Goal: Use online tool/utility: Utilize a website feature to perform a specific function

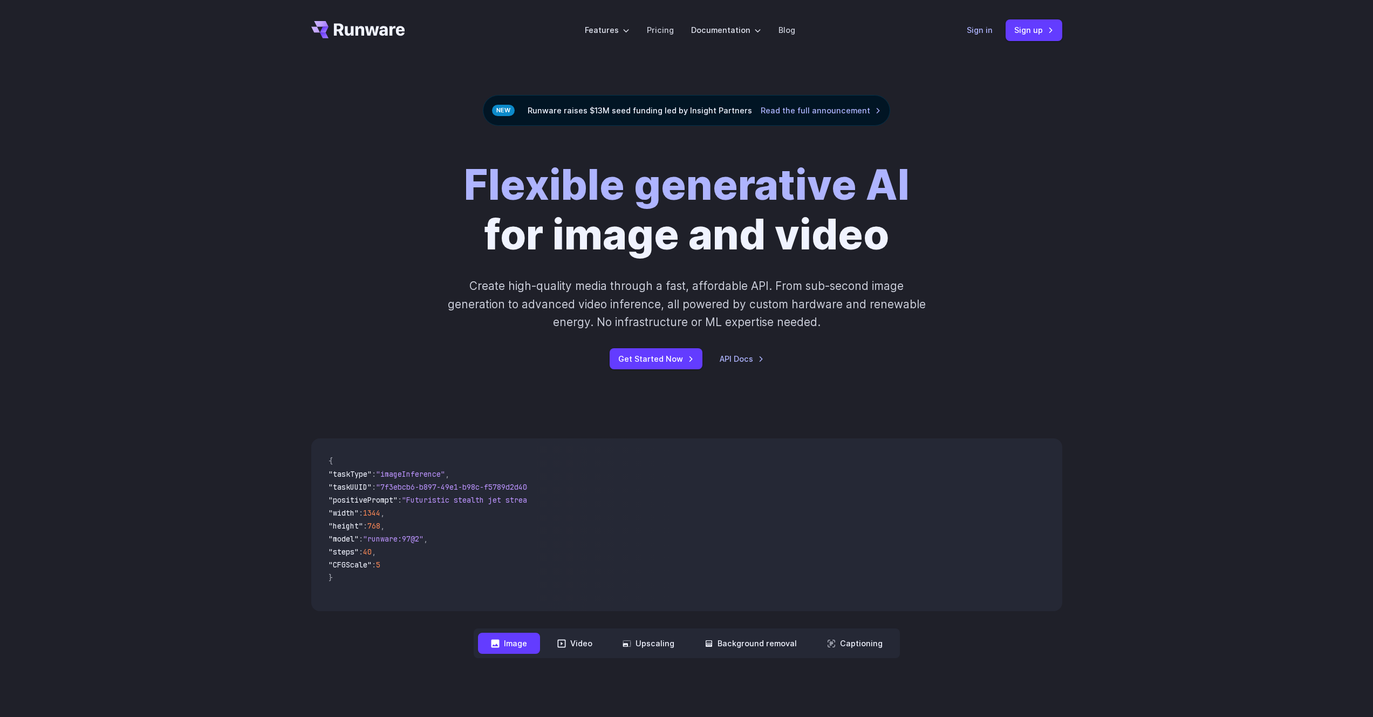
click at [982, 36] on link "Sign in" at bounding box center [980, 30] width 26 height 12
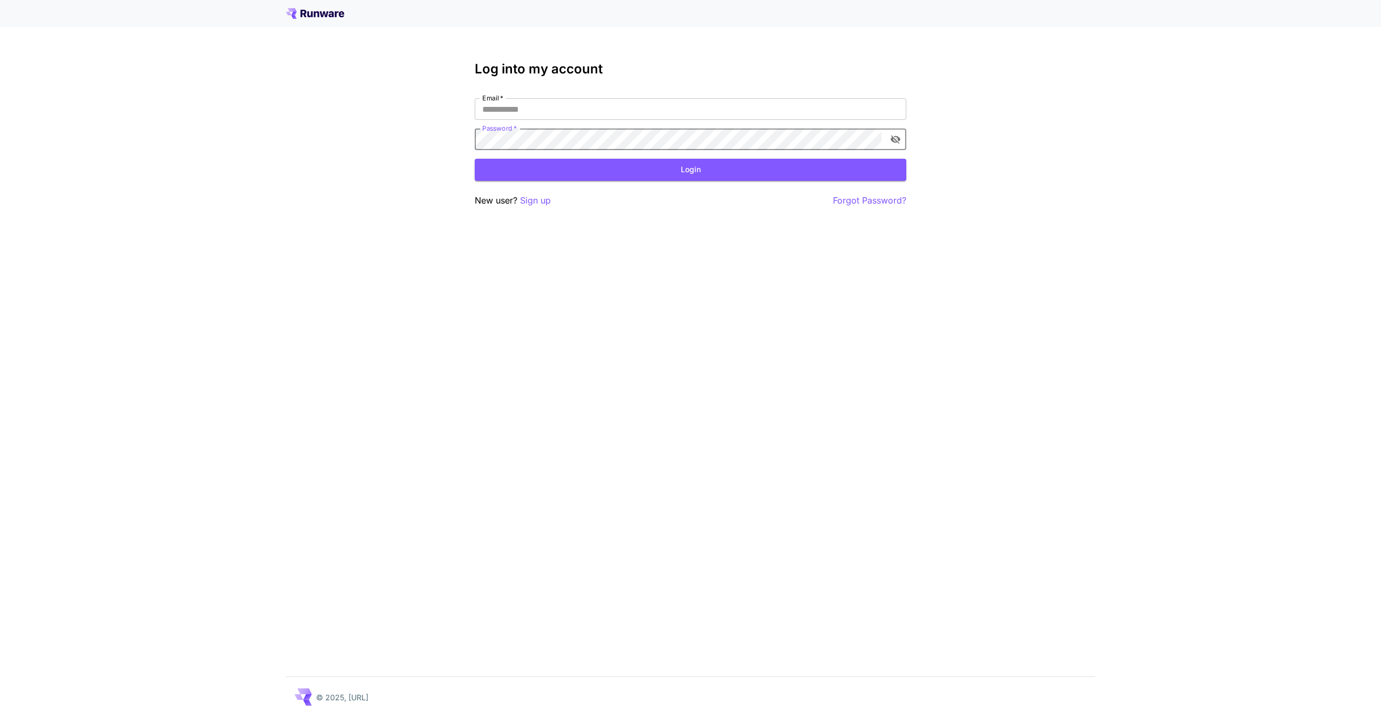
type input "**********"
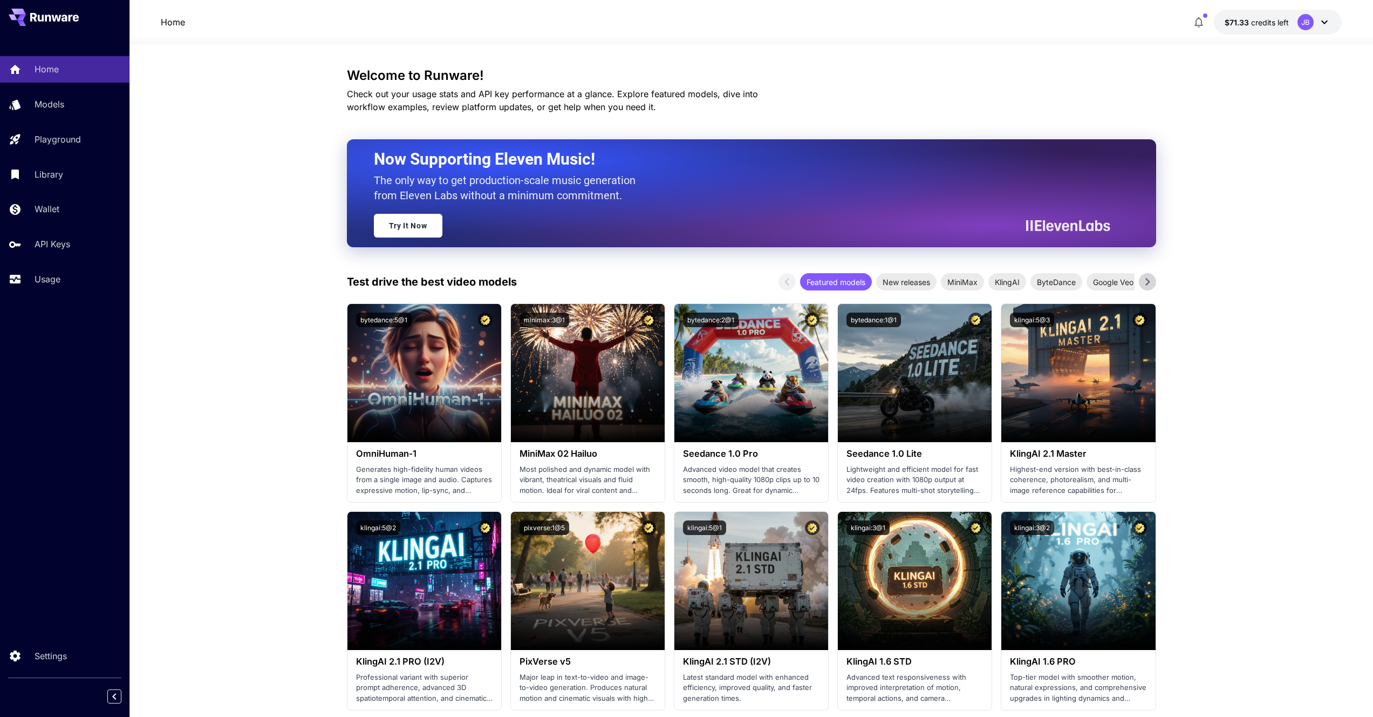
click at [36, 274] on link "Usage" at bounding box center [65, 279] width 130 height 26
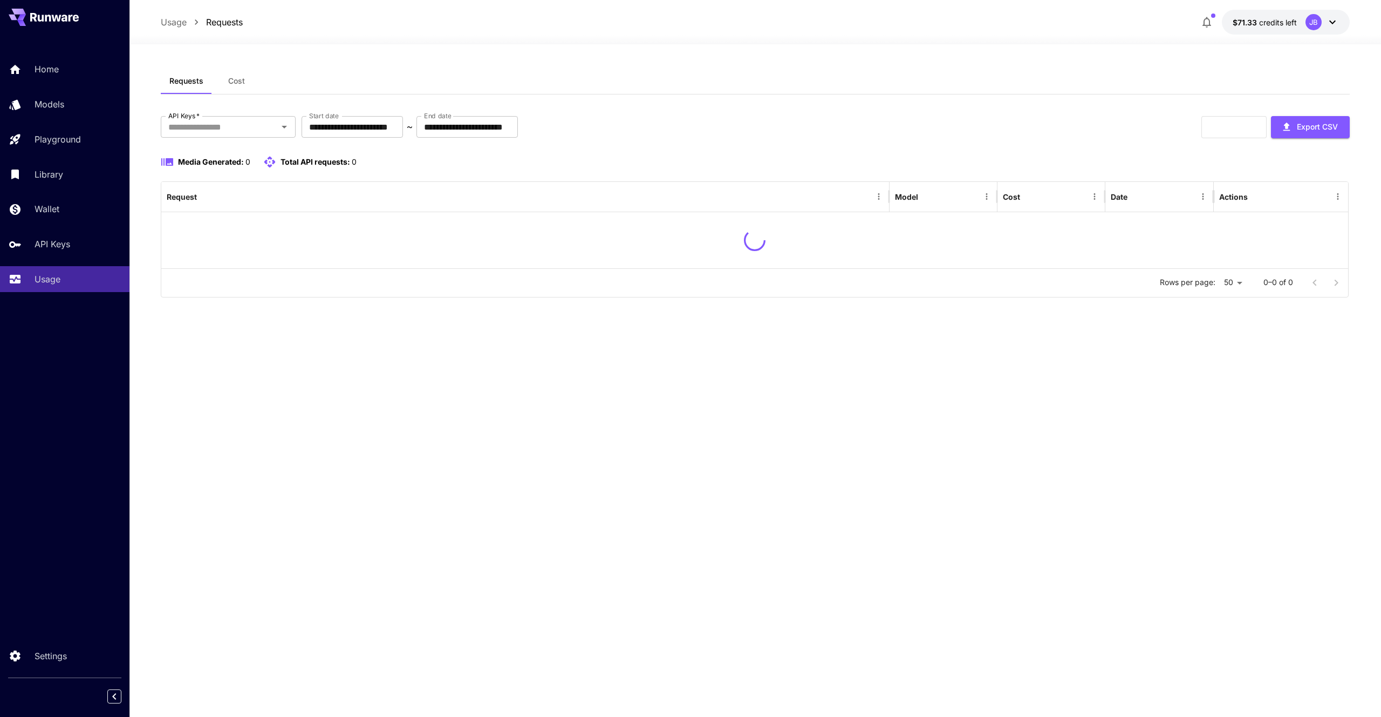
click at [883, 138] on div "**********" at bounding box center [755, 206] width 1189 height 181
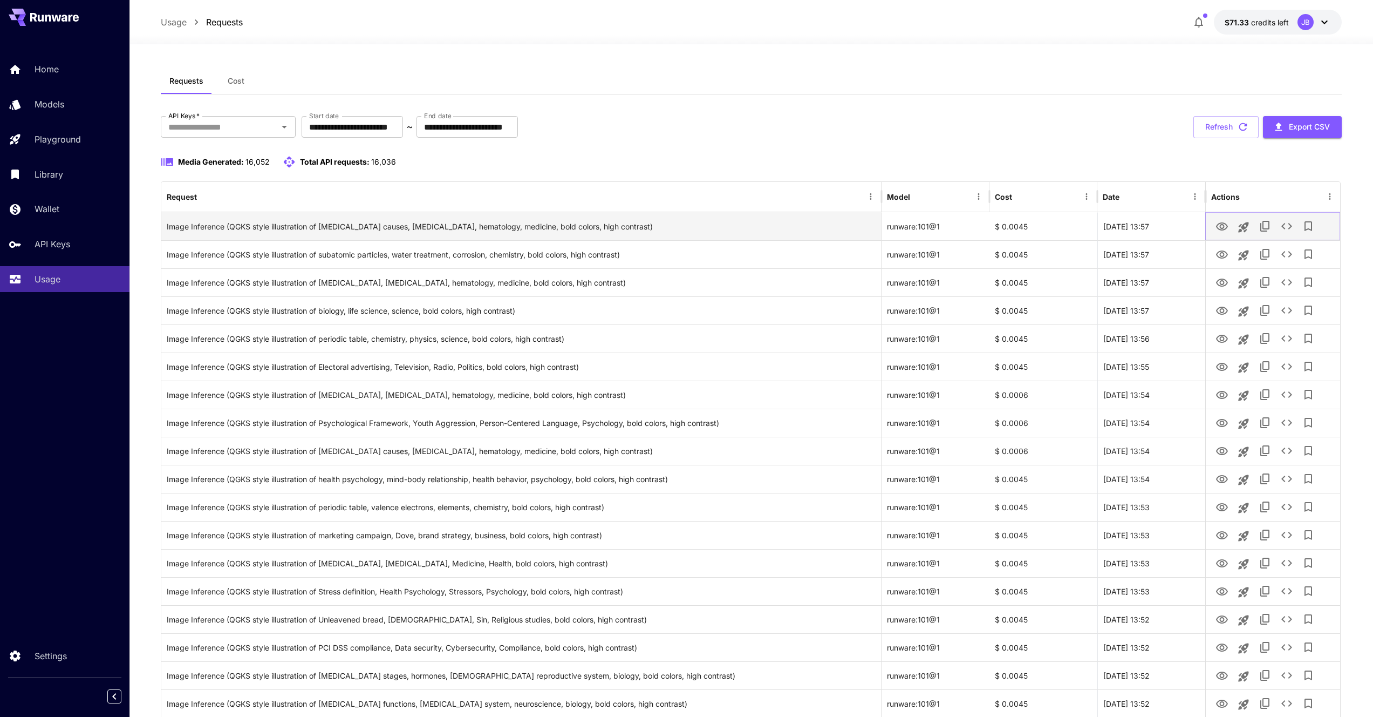
click at [1218, 227] on icon "View" at bounding box center [1222, 226] width 13 height 13
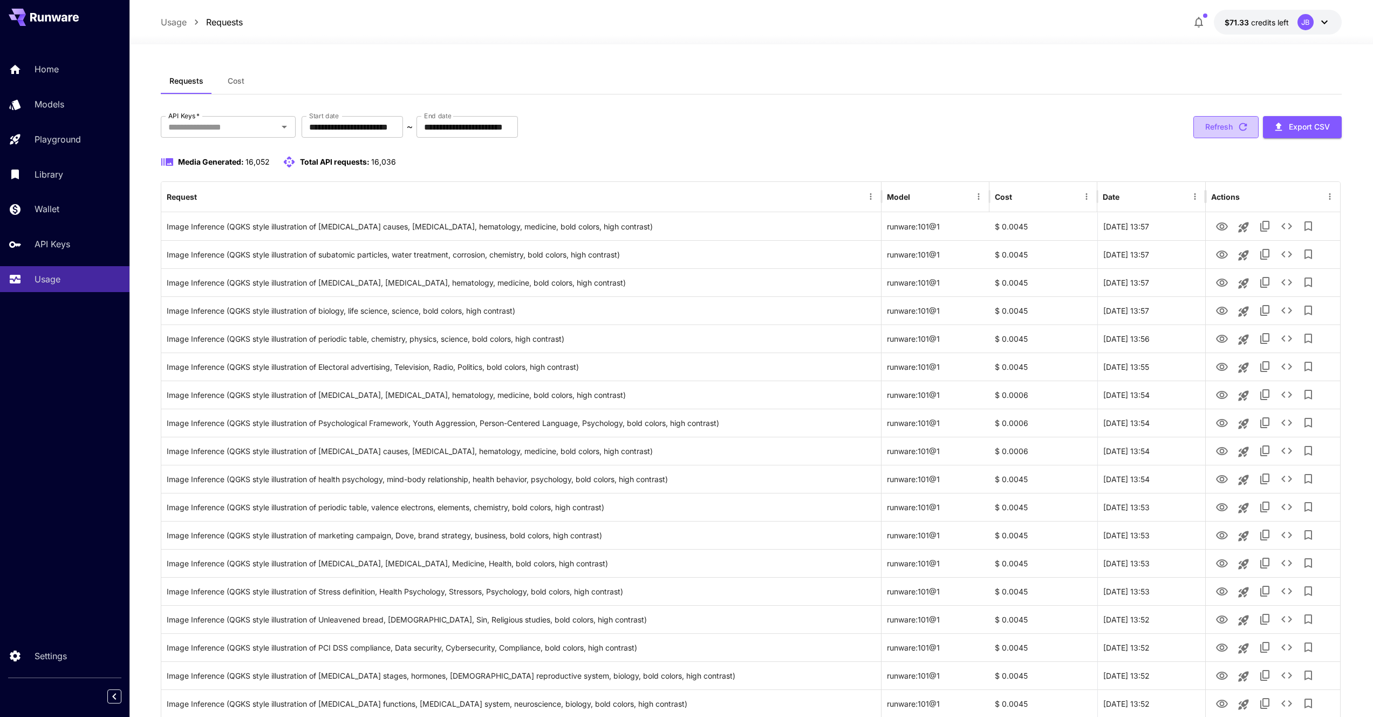
click at [1235, 131] on button "Refresh" at bounding box center [1226, 127] width 65 height 22
click at [56, 244] on p "API Keys" at bounding box center [55, 243] width 36 height 13
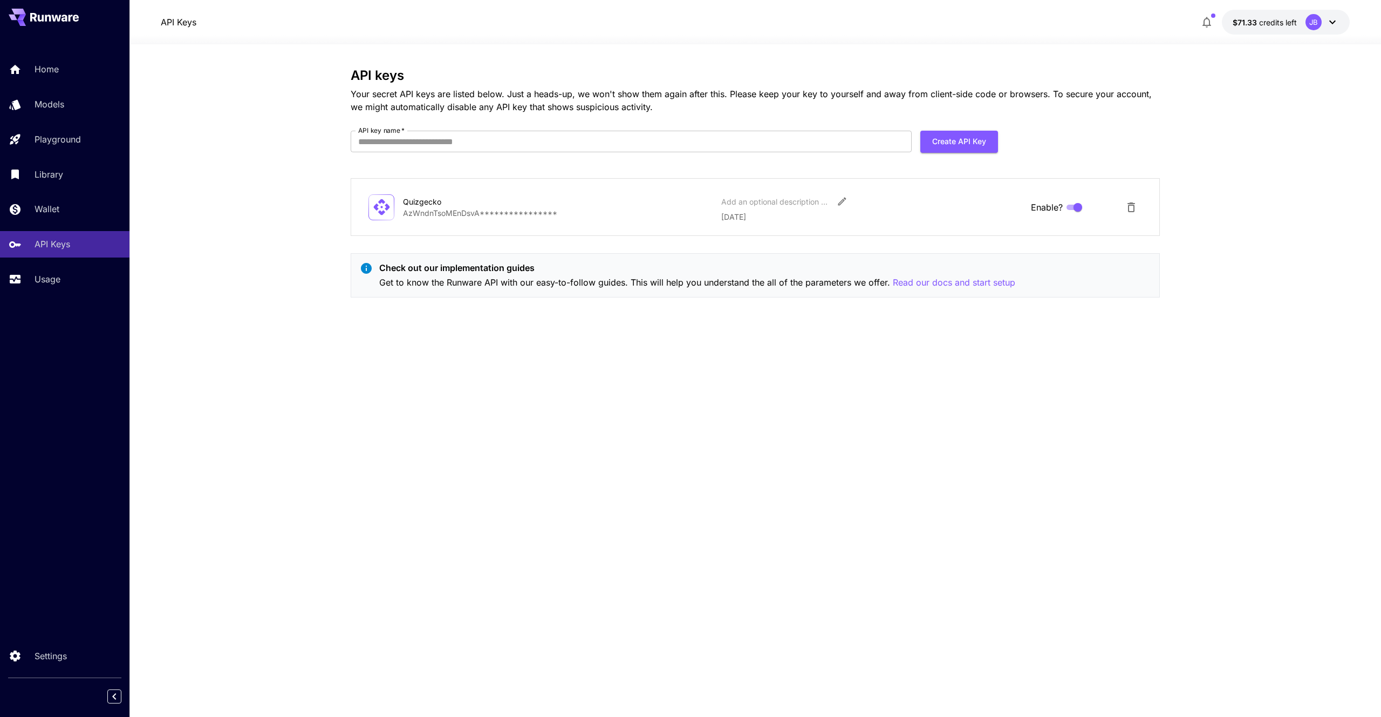
click at [465, 213] on p "**********" at bounding box center [558, 212] width 310 height 11
drag, startPoint x: 465, startPoint y: 213, endPoint x: 474, endPoint y: 213, distance: 8.7
click at [465, 213] on p "**********" at bounding box center [558, 212] width 310 height 11
copy p "AzWndnTsoMEnDsvA"
click at [440, 219] on div "**********" at bounding box center [756, 207] width 774 height 31
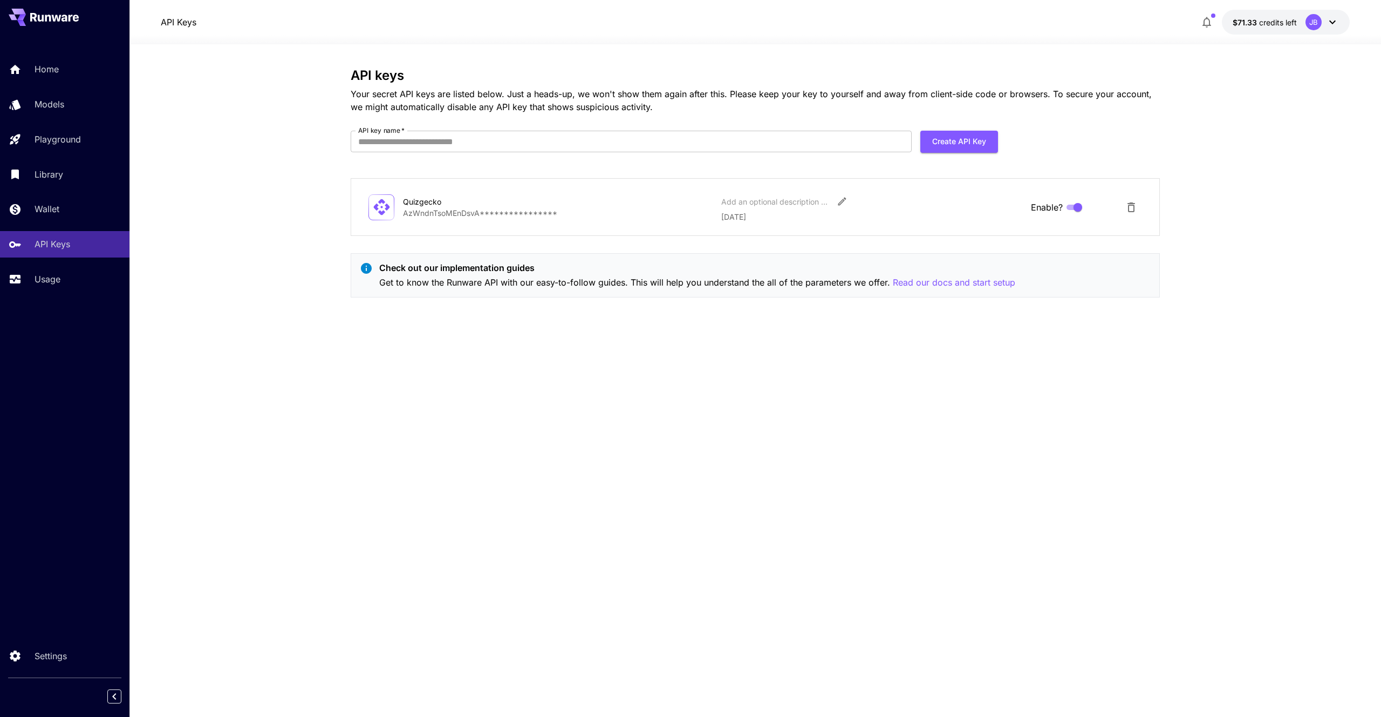
click at [182, 230] on section "**********" at bounding box center [756, 380] width 1252 height 672
click at [668, 94] on p "Your secret API keys are listed below. Just a heads-up, we won't show them agai…" at bounding box center [755, 100] width 809 height 26
click at [89, 137] on div "Playground" at bounding box center [66, 139] width 58 height 13
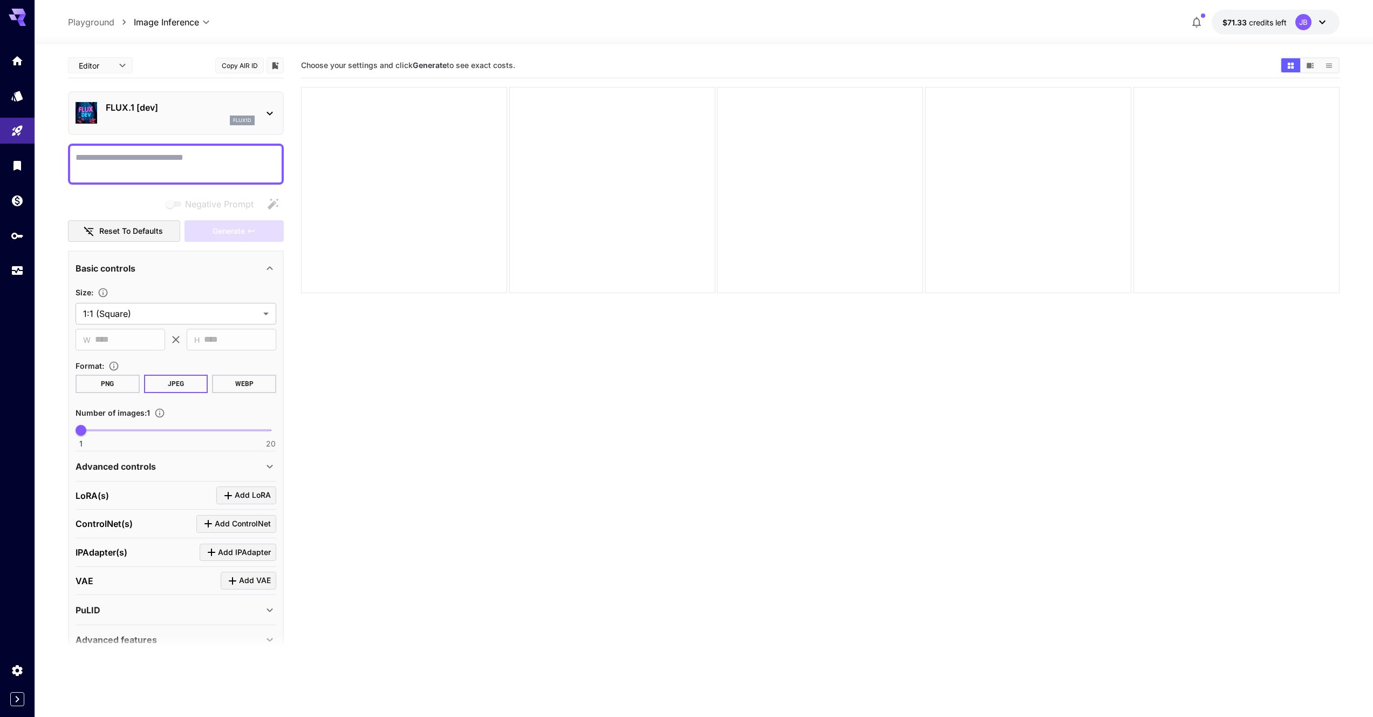
click at [187, 163] on textarea "Negative Prompt" at bounding box center [176, 164] width 201 height 26
type textarea "***"
click at [234, 232] on span "Generate" at bounding box center [229, 230] width 32 height 13
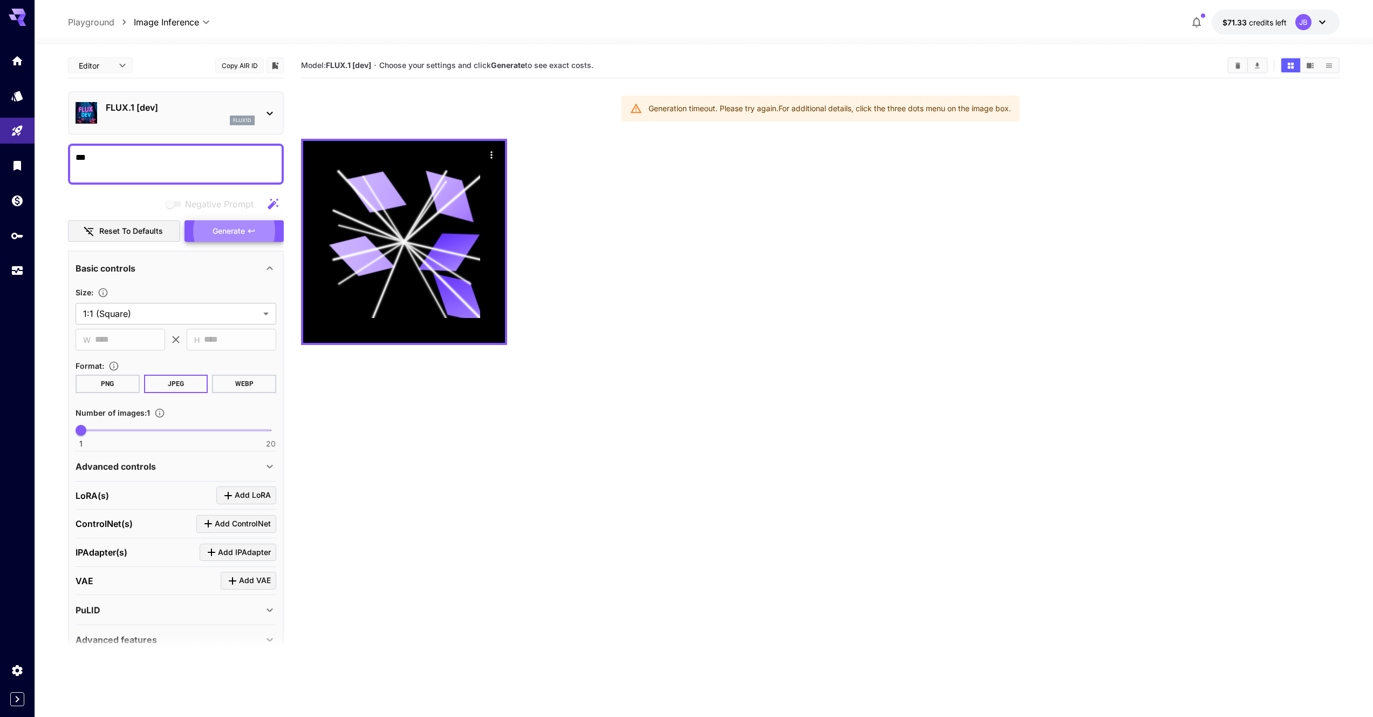
click at [967, 105] on div "Generation timeout. Please try again. For additional details, click the three d…" at bounding box center [830, 108] width 363 height 19
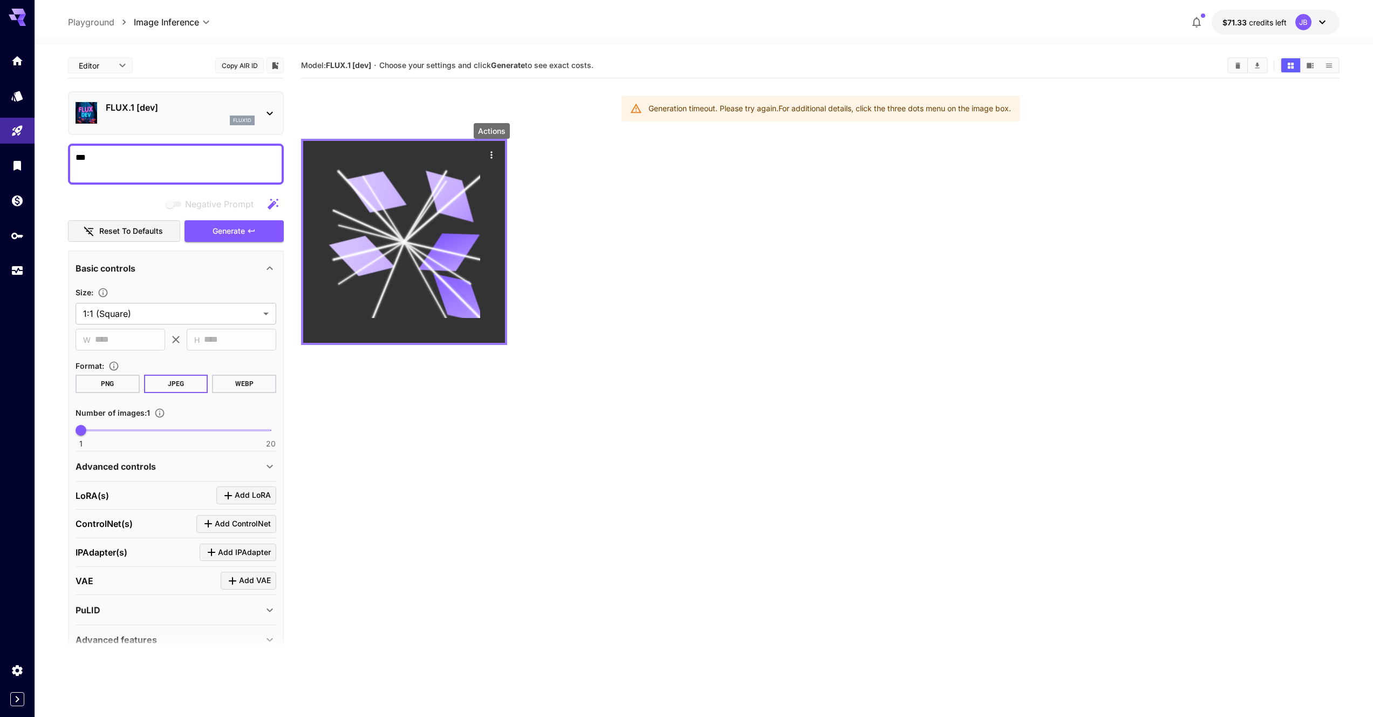
click at [495, 153] on icon "Actions" at bounding box center [491, 154] width 11 height 11
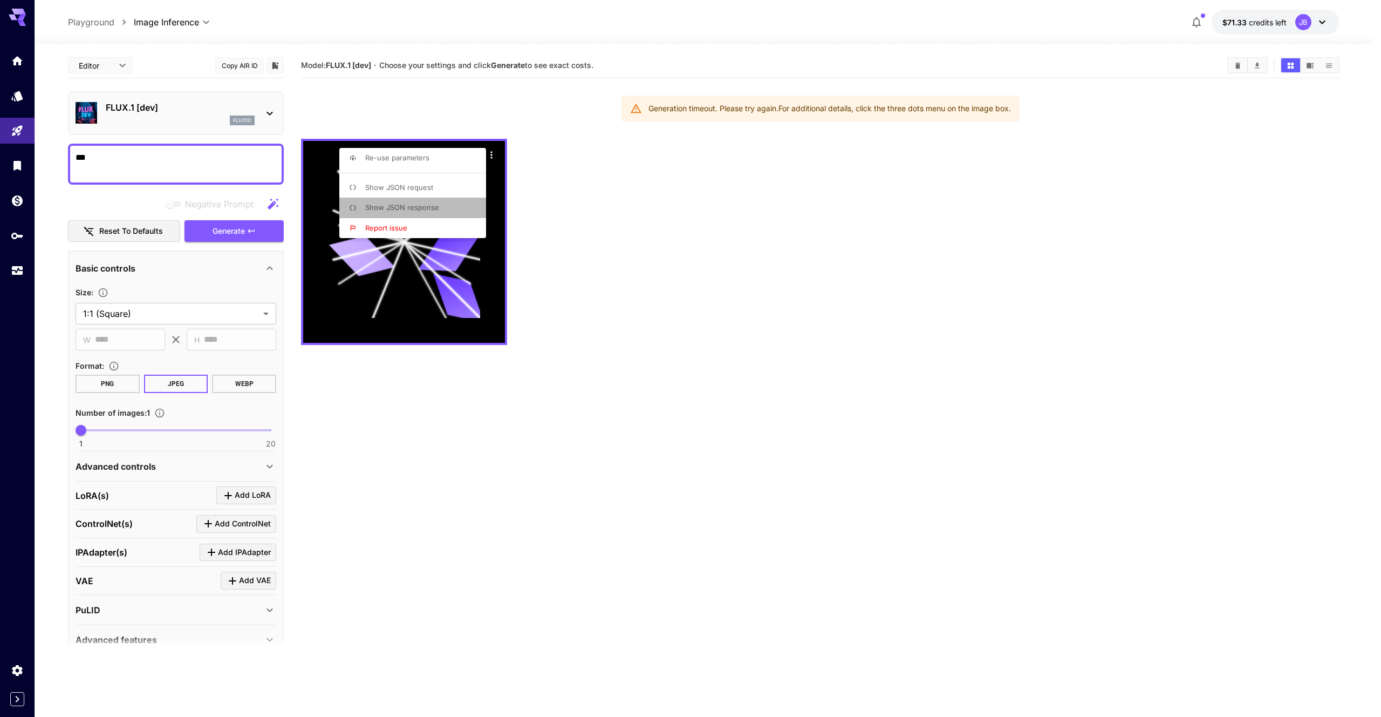
click at [422, 213] on li "Show JSON response" at bounding box center [415, 207] width 153 height 21
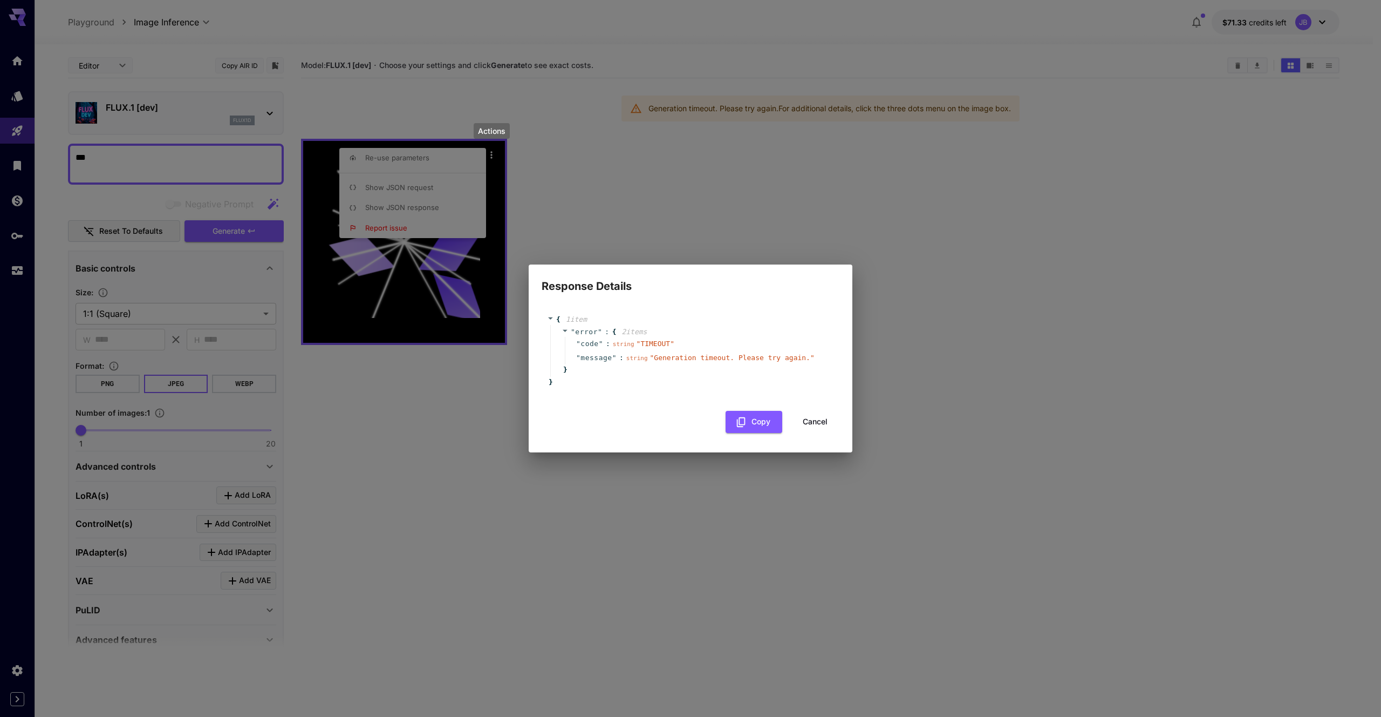
click at [796, 391] on div "{ 1 item " error " : { 2 item s " code " : string " TIMEOUT " " message " : str…" at bounding box center [691, 350] width 298 height 94
click at [825, 432] on button "Cancel" at bounding box center [815, 422] width 49 height 22
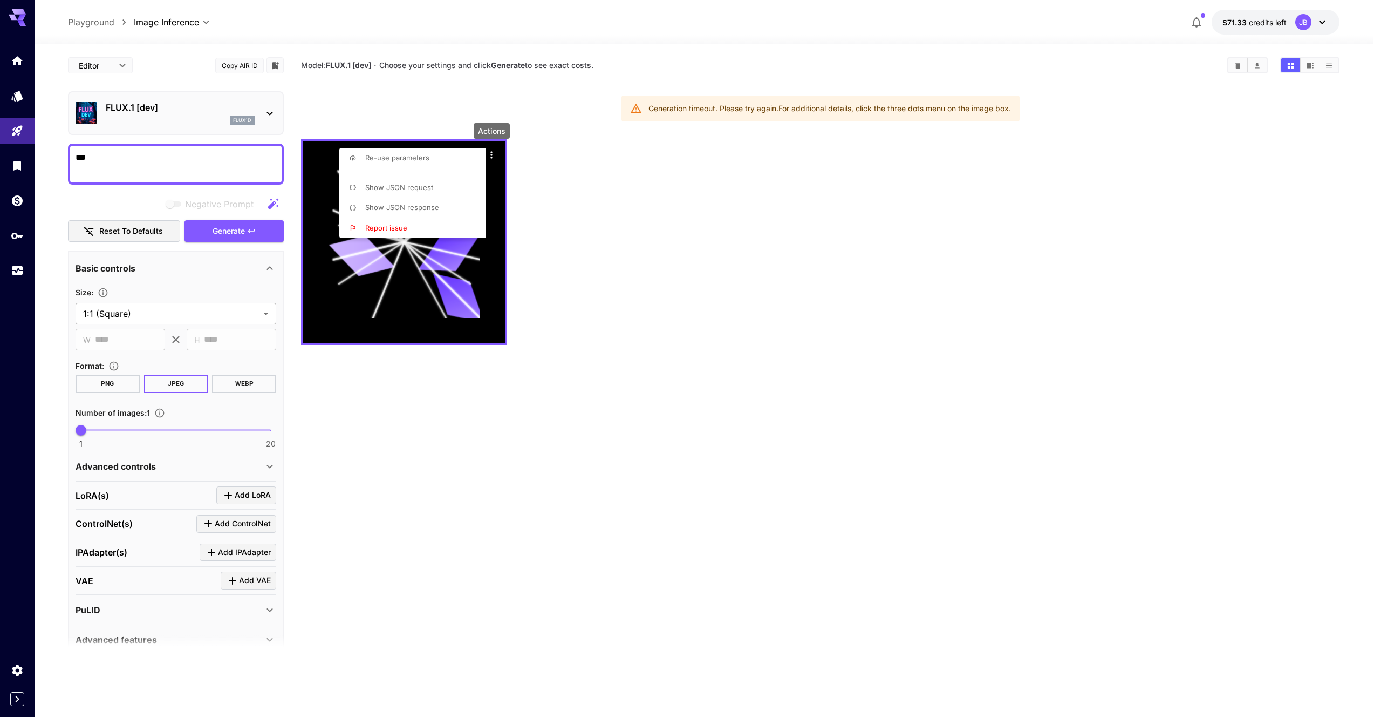
click at [822, 391] on div at bounding box center [690, 358] width 1381 height 717
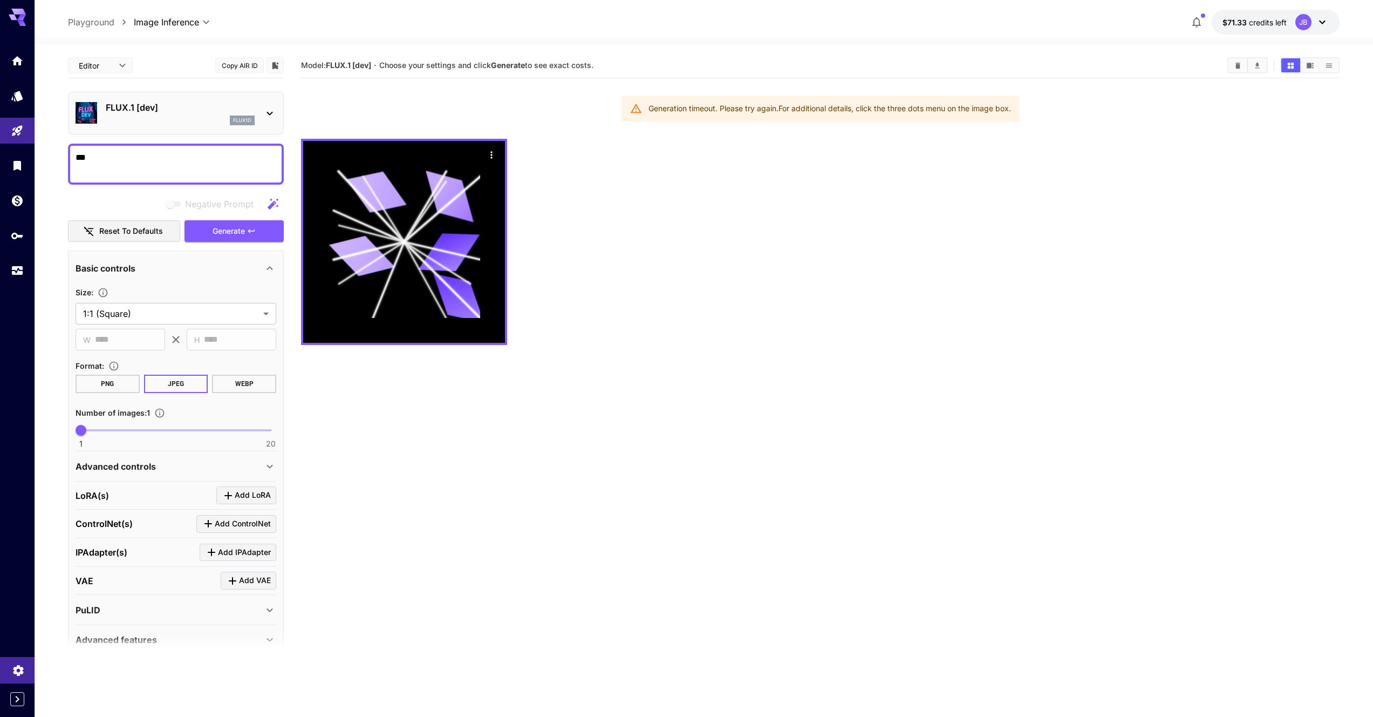
click at [22, 670] on icon "Settings" at bounding box center [18, 667] width 10 height 11
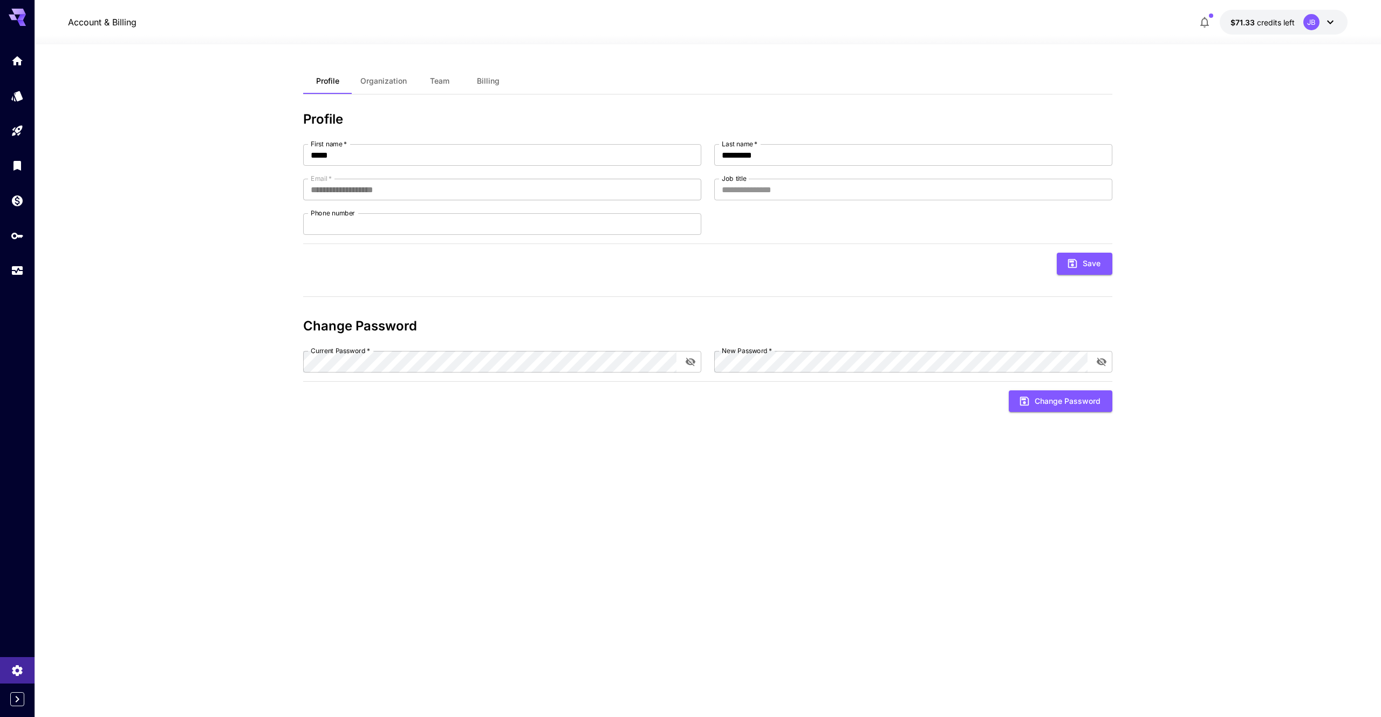
click at [1321, 35] on div at bounding box center [708, 37] width 1347 height 13
click at [1318, 25] on div "JB" at bounding box center [1312, 22] width 16 height 16
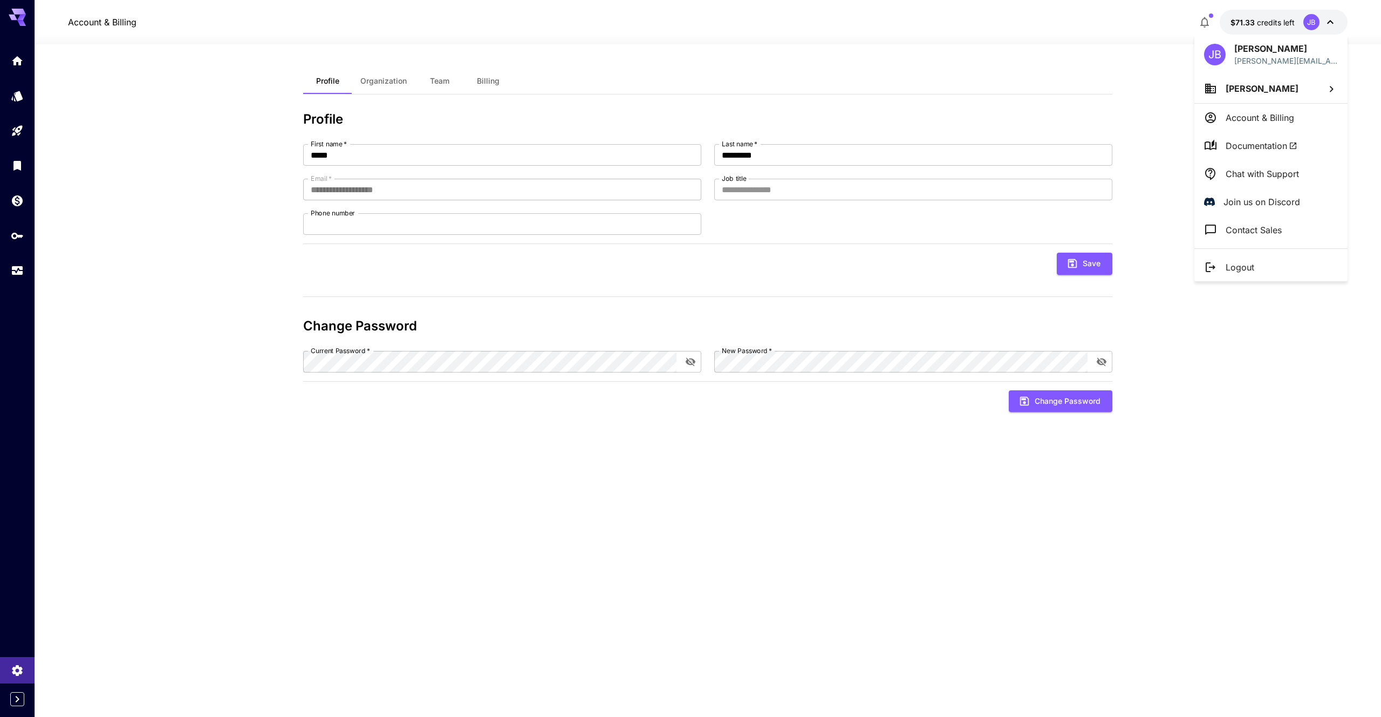
click at [1262, 167] on p "Chat with Support" at bounding box center [1262, 173] width 73 height 13
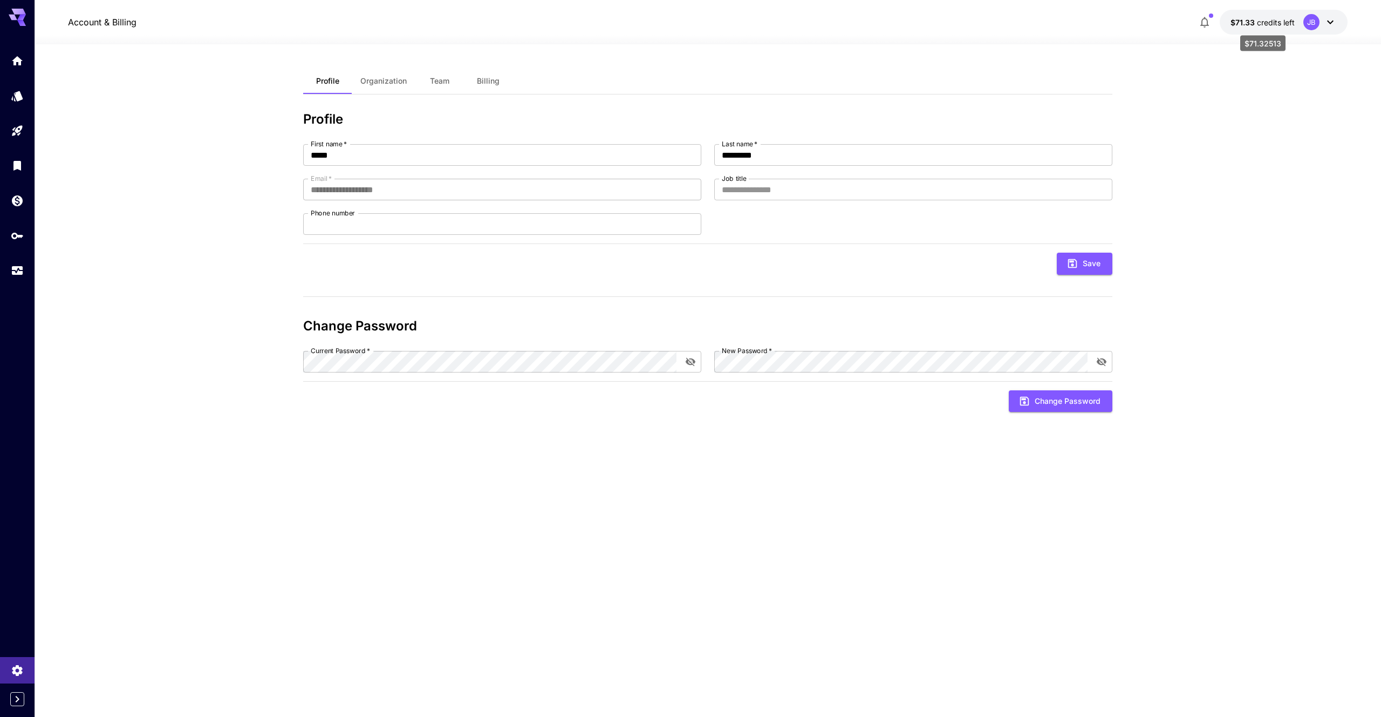
click at [1292, 22] on span "credits left" at bounding box center [1276, 22] width 38 height 9
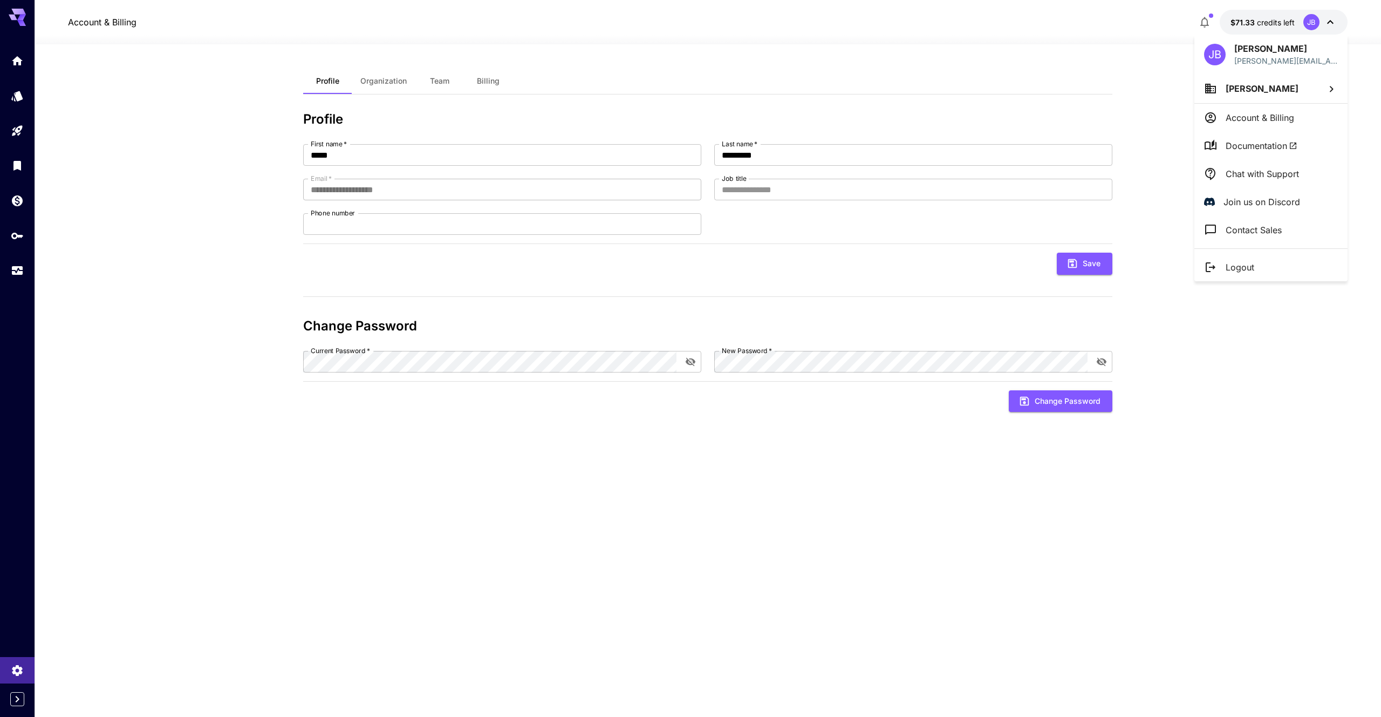
click at [1332, 85] on icon at bounding box center [1331, 89] width 13 height 13
click at [1231, 395] on div at bounding box center [690, 358] width 1381 height 717
drag, startPoint x: 172, startPoint y: 212, endPoint x: 158, endPoint y: 210, distance: 14.2
click at [171, 212] on div at bounding box center [690, 358] width 1381 height 717
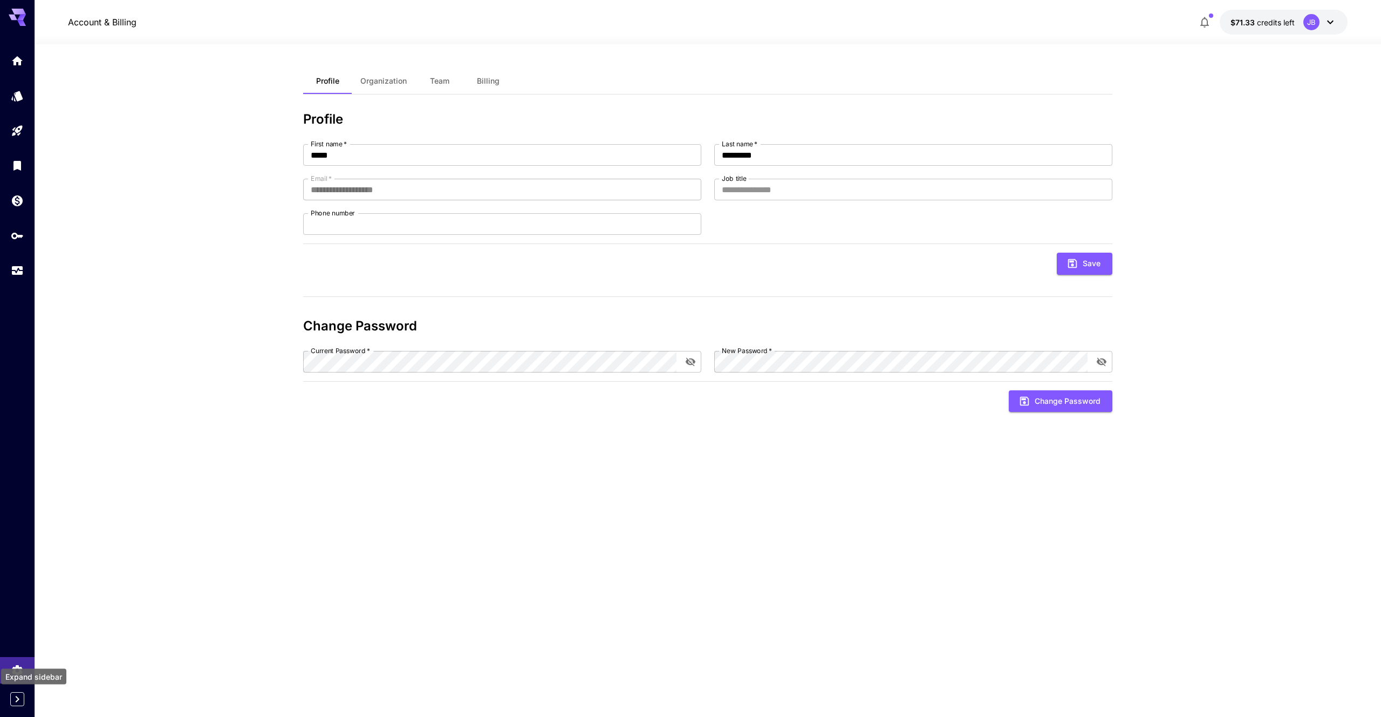
click at [13, 698] on icon "Expand sidebar" at bounding box center [17, 698] width 13 height 13
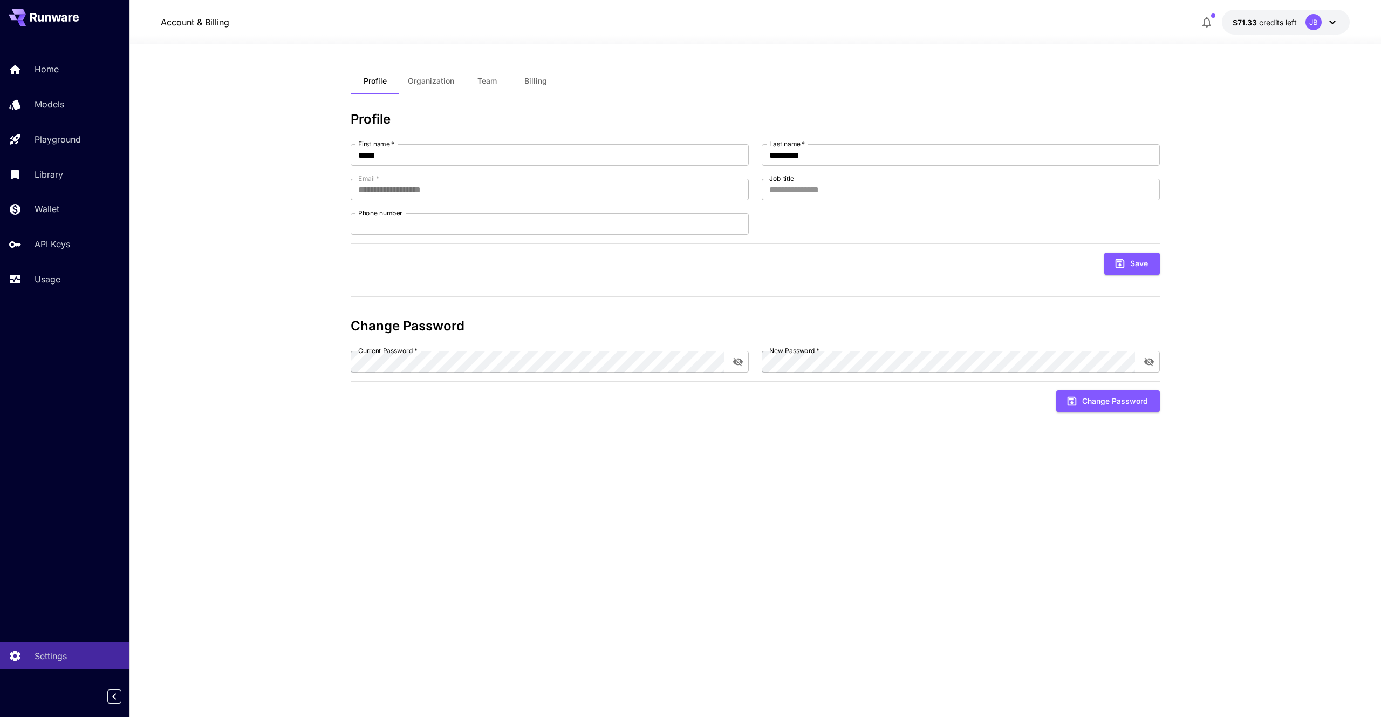
click at [47, 300] on div "Home Models Playground Library Wallet API Keys Usage" at bounding box center [65, 174] width 130 height 279
click at [54, 282] on p "Usage" at bounding box center [50, 278] width 26 height 13
